Goal: Task Accomplishment & Management: Manage account settings

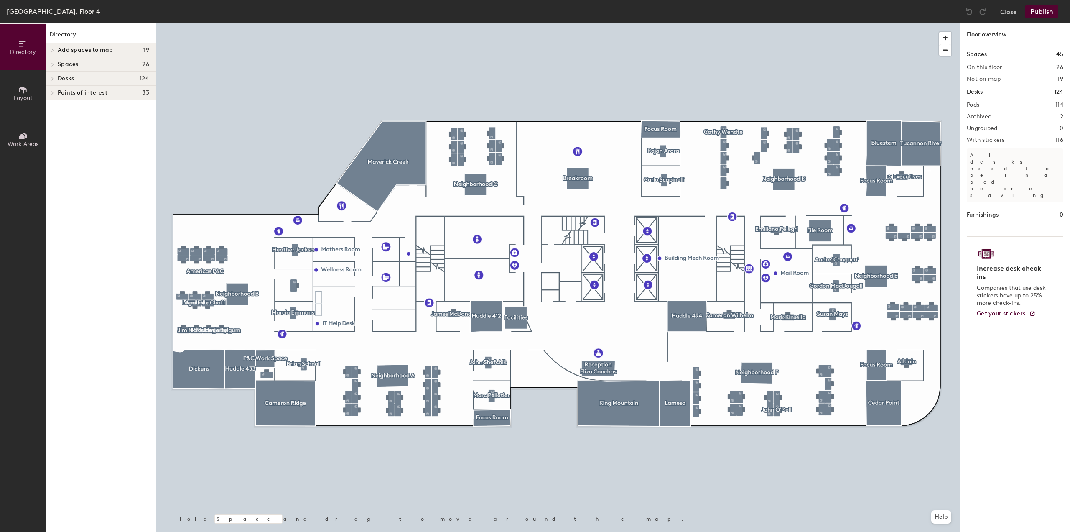
click at [724, 23] on div at bounding box center [557, 23] width 803 height 0
click at [1050, 8] on button "Publish" at bounding box center [1041, 11] width 33 height 13
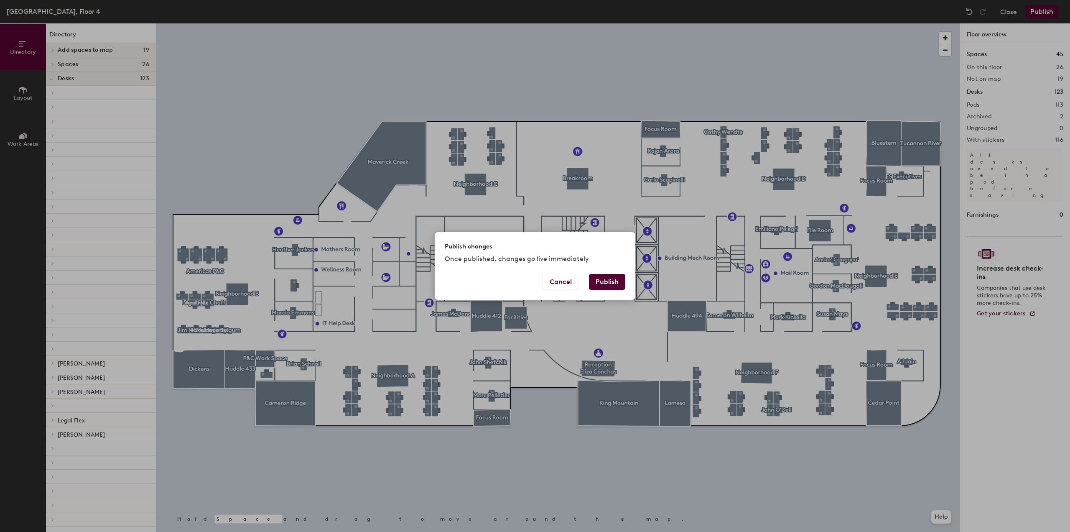
click at [609, 279] on button "Publish" at bounding box center [607, 282] width 36 height 16
